Goal: Task Accomplishment & Management: Manage account settings

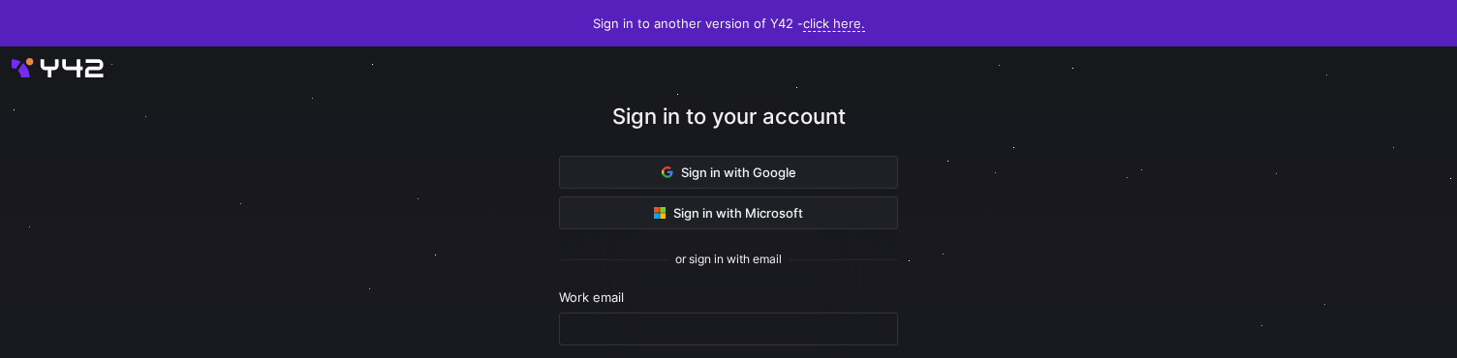
scroll to position [247, 0]
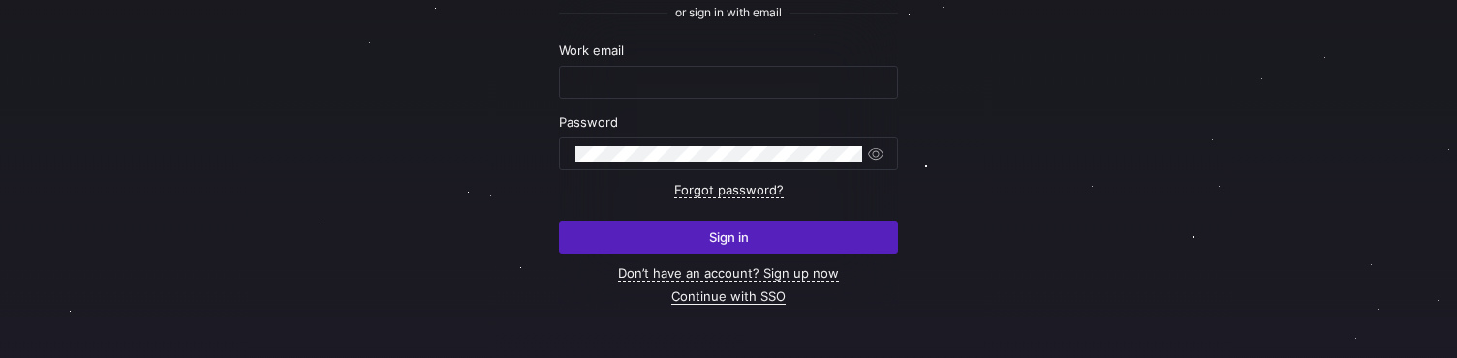
click at [698, 303] on link "Continue with SSO" at bounding box center [728, 297] width 114 height 16
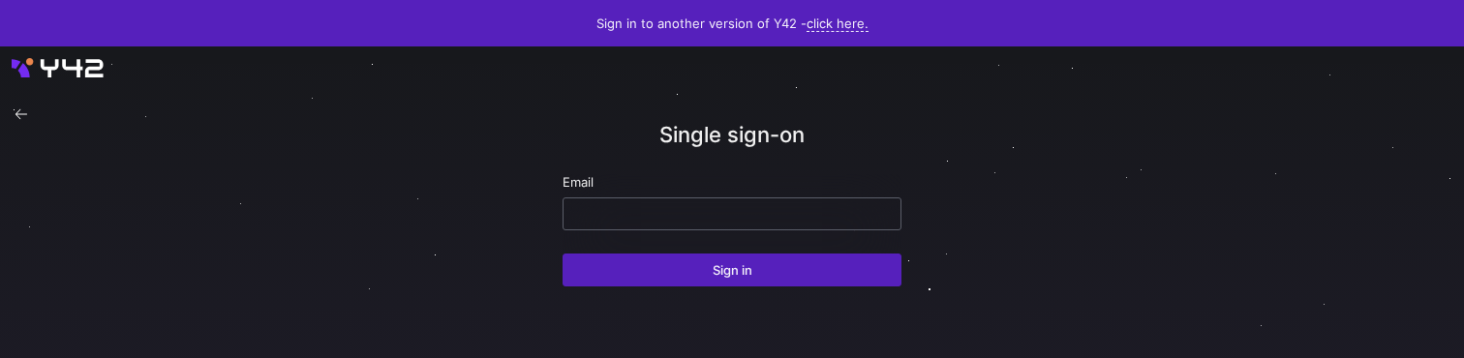
click at [609, 207] on input "email" at bounding box center [732, 213] width 306 height 15
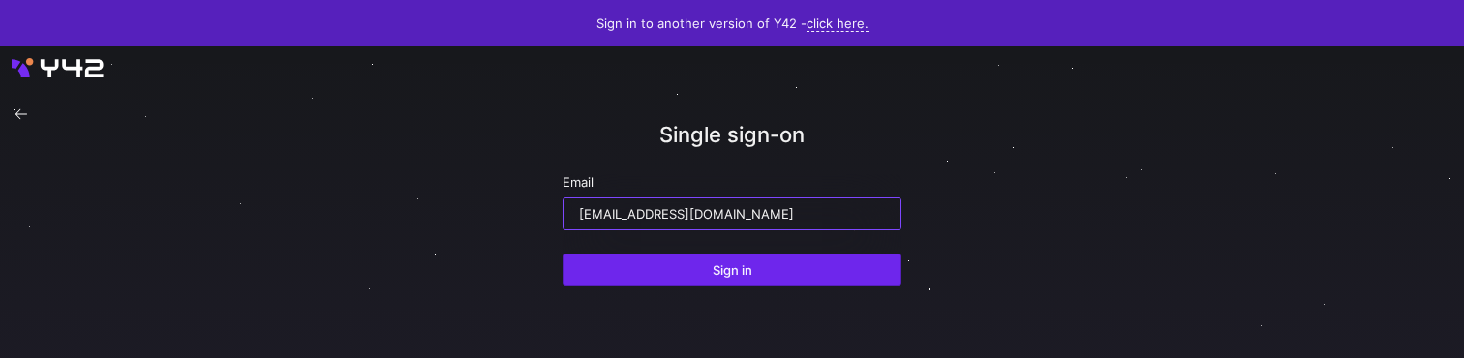
type input "[EMAIL_ADDRESS][DOMAIN_NAME]"
click at [671, 263] on span "submit" at bounding box center [732, 270] width 337 height 31
